Goal: Go to known website: Access a specific website the user already knows

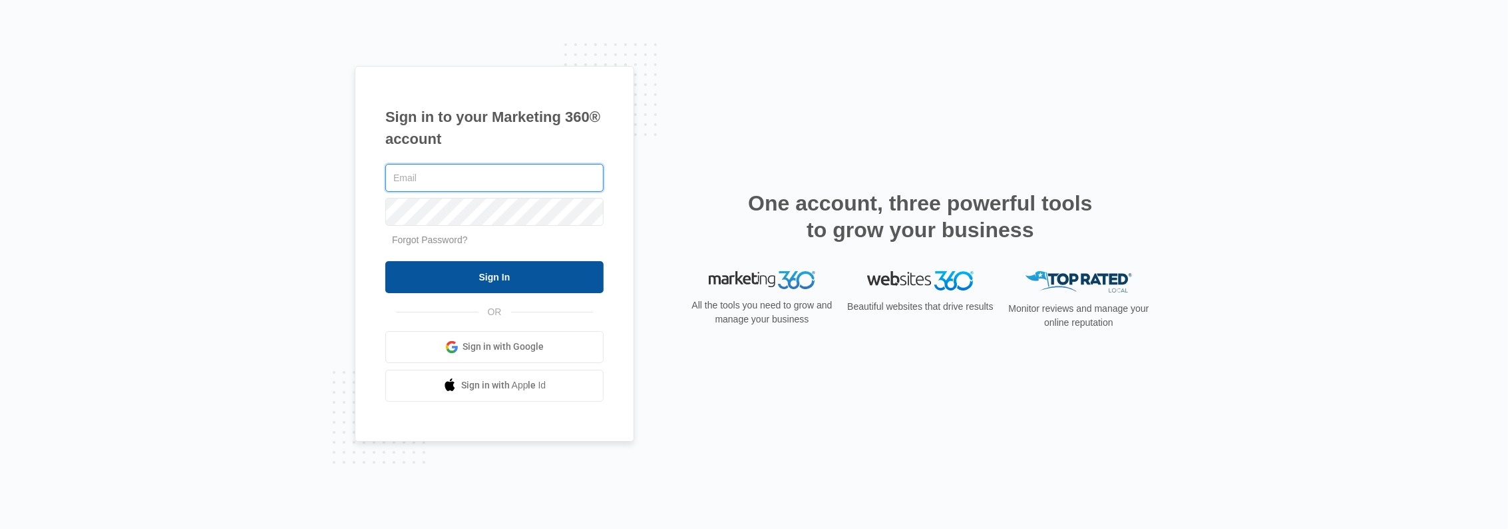
type input "[EMAIL_ADDRESS][DOMAIN_NAME]"
click at [490, 264] on input "Sign In" at bounding box center [494, 277] width 218 height 32
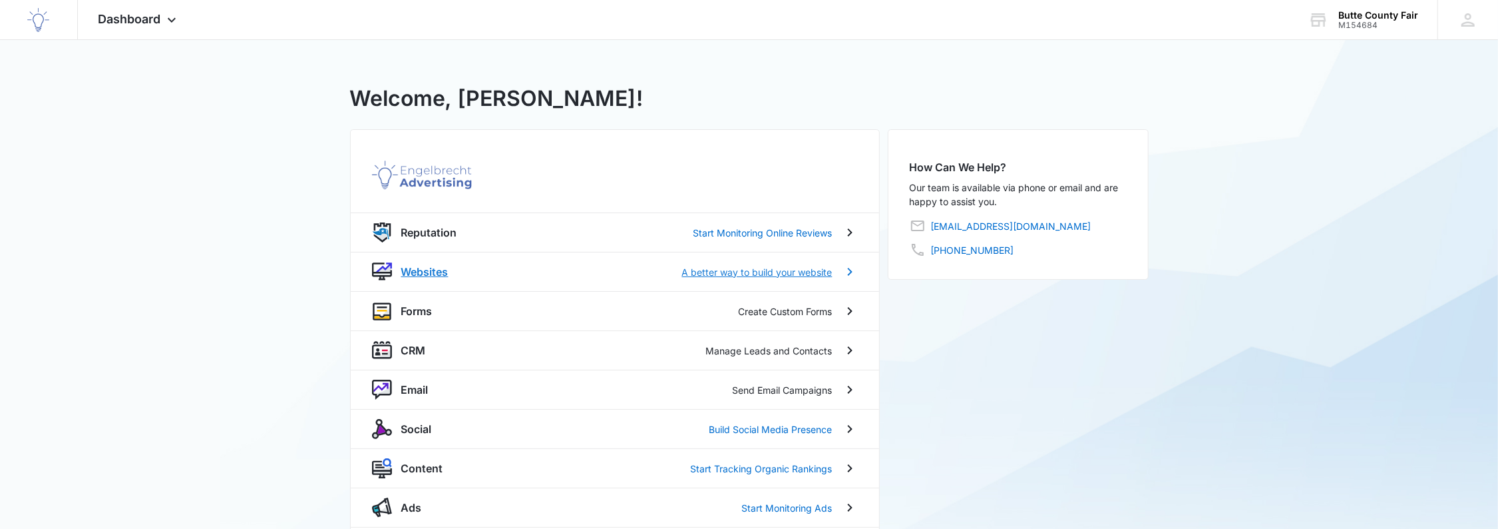
click at [424, 272] on p "Websites" at bounding box center [424, 272] width 47 height 16
